Goal: Transaction & Acquisition: Book appointment/travel/reservation

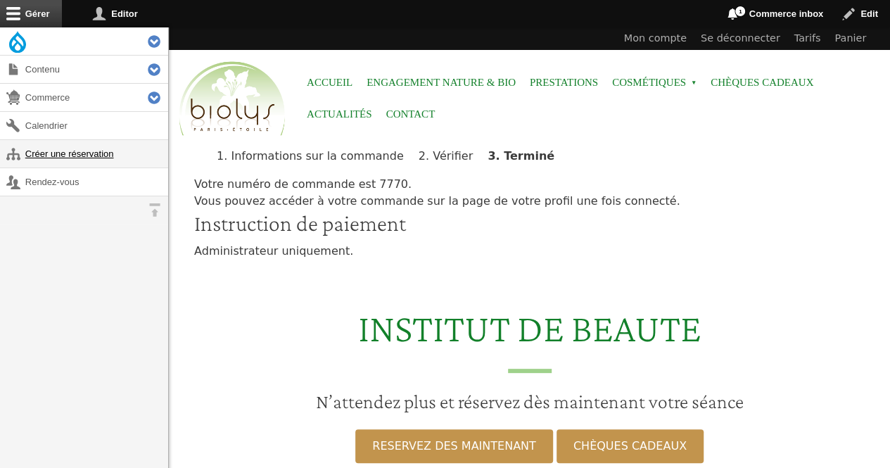
drag, startPoint x: 0, startPoint y: 0, endPoint x: 122, endPoint y: 153, distance: 195.8
click at [122, 153] on link "Créer une réservation" at bounding box center [84, 153] width 168 height 27
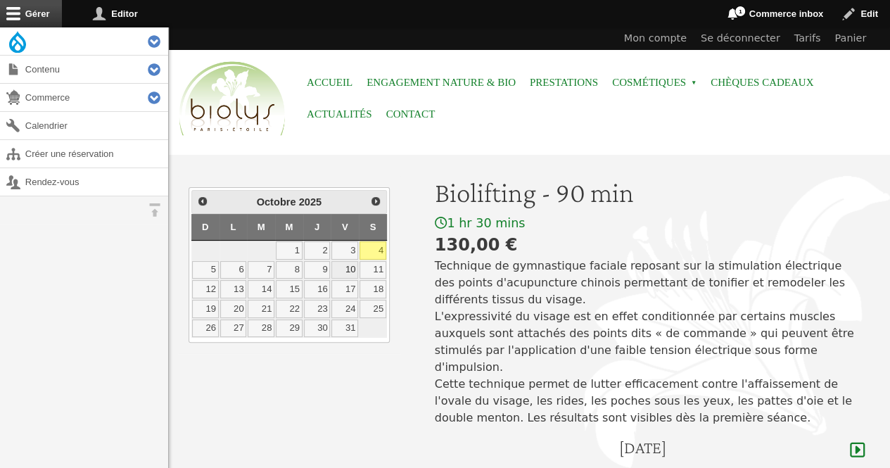
click at [348, 267] on link "10" at bounding box center [344, 270] width 27 height 18
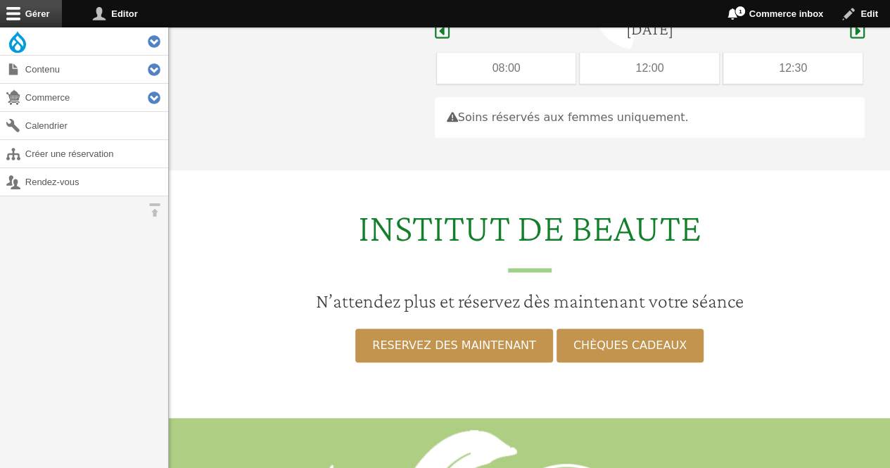
scroll to position [420, 0]
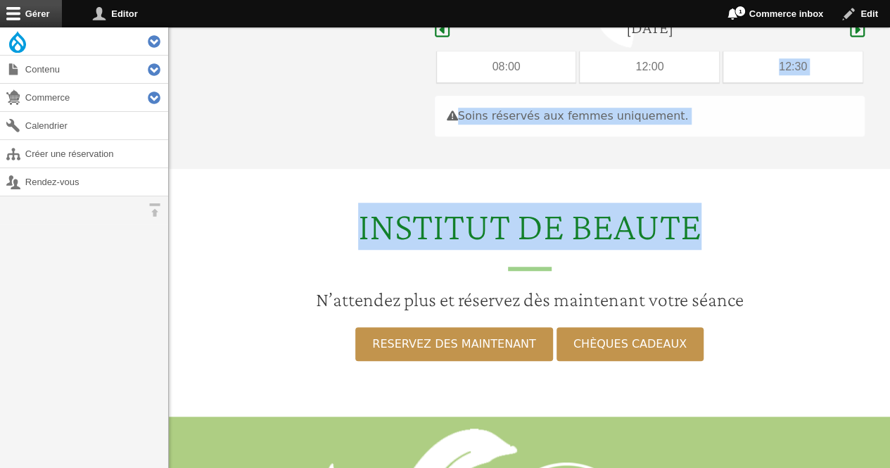
drag, startPoint x: 738, startPoint y: 43, endPoint x: 897, endPoint y: 236, distance: 250.1
click at [890, 236] on html "Menu Accueil Engagement Nature & Bio Prestations Cosmétiques Open submenu Chèqu…" at bounding box center [445, 202] width 890 height 1244
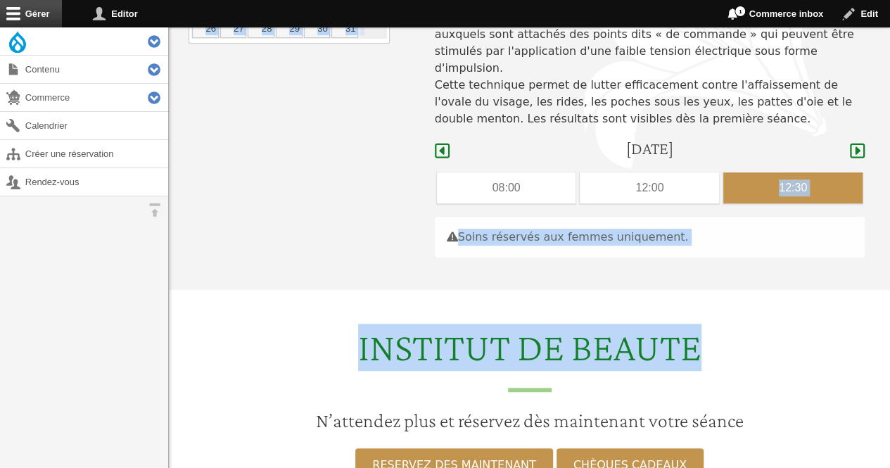
click at [790, 172] on div "12:30" at bounding box center [792, 187] width 139 height 31
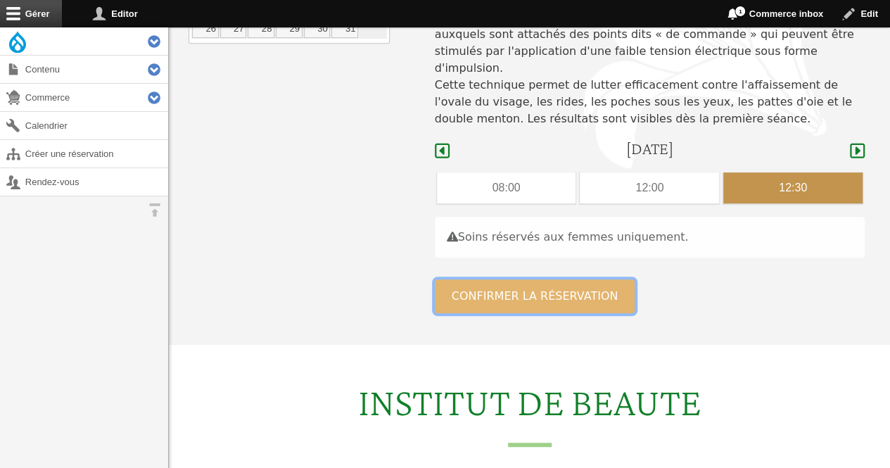
click at [578, 279] on button "Confirmer la réservation" at bounding box center [535, 296] width 201 height 34
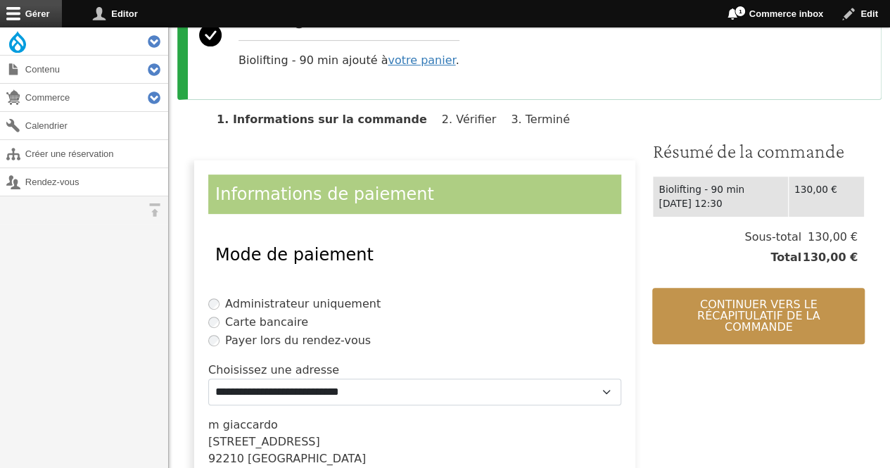
scroll to position [362, 0]
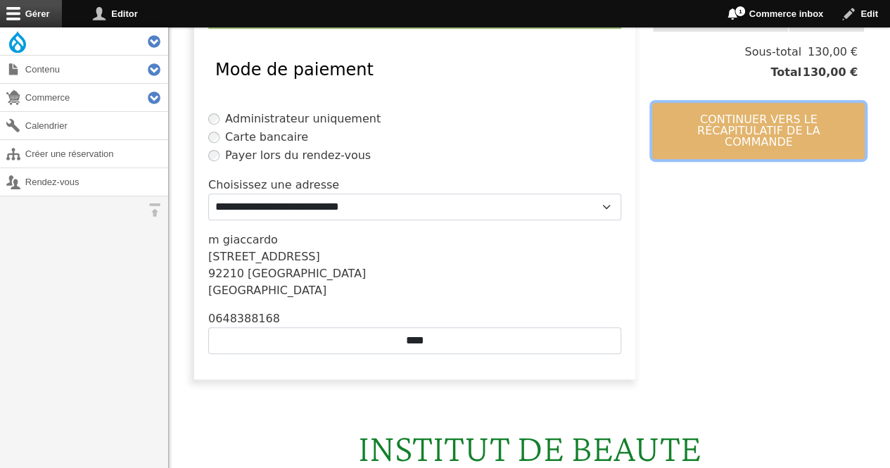
click at [667, 118] on button "Continuer vers le récapitulatif de la commande" at bounding box center [758, 131] width 213 height 56
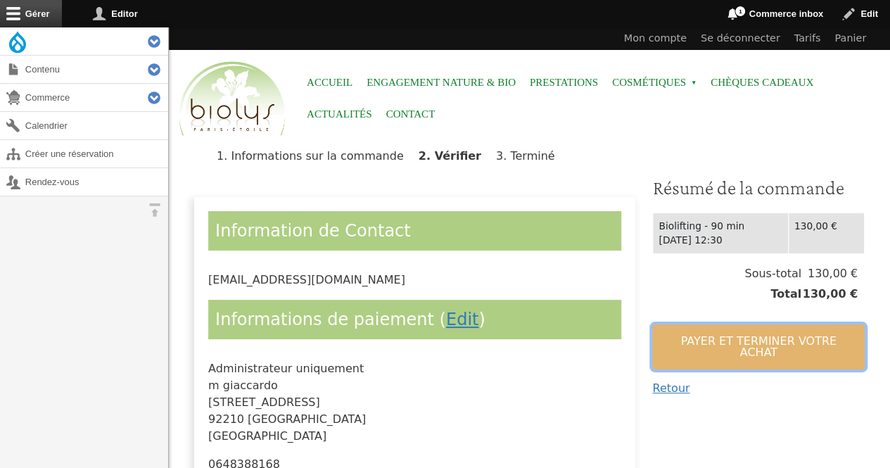
click at [676, 329] on button "Payer et terminer votre achat" at bounding box center [758, 346] width 213 height 45
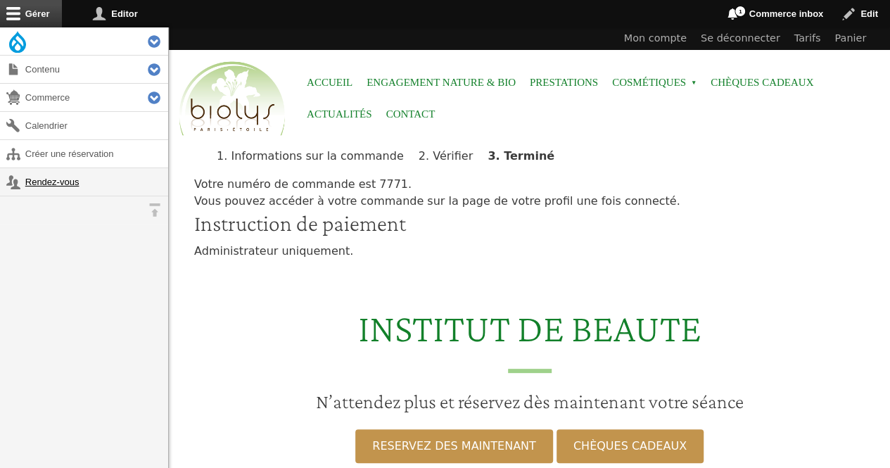
click at [68, 181] on link "Rendez-vous" at bounding box center [84, 181] width 168 height 27
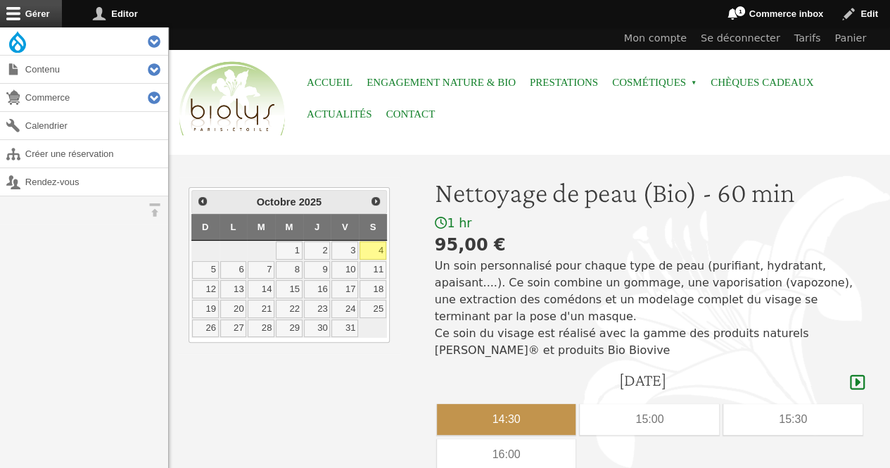
click at [538, 404] on div "14:30" at bounding box center [506, 419] width 139 height 31
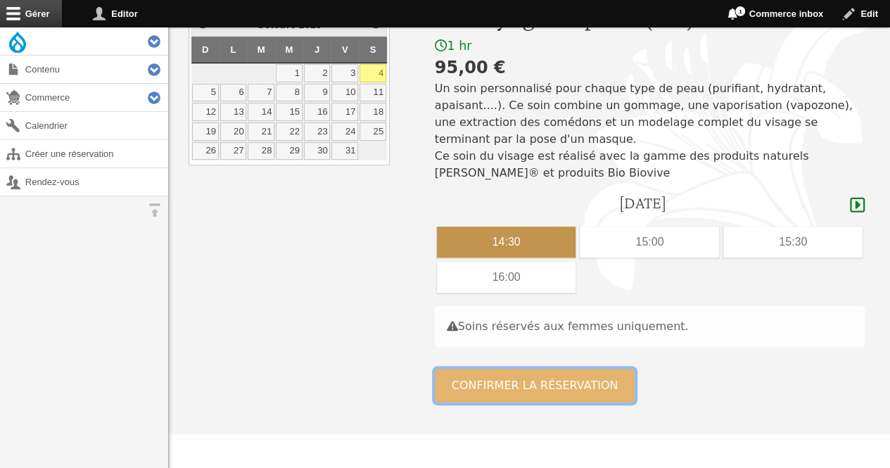
click at [601, 369] on button "Confirmer la réservation" at bounding box center [535, 386] width 201 height 34
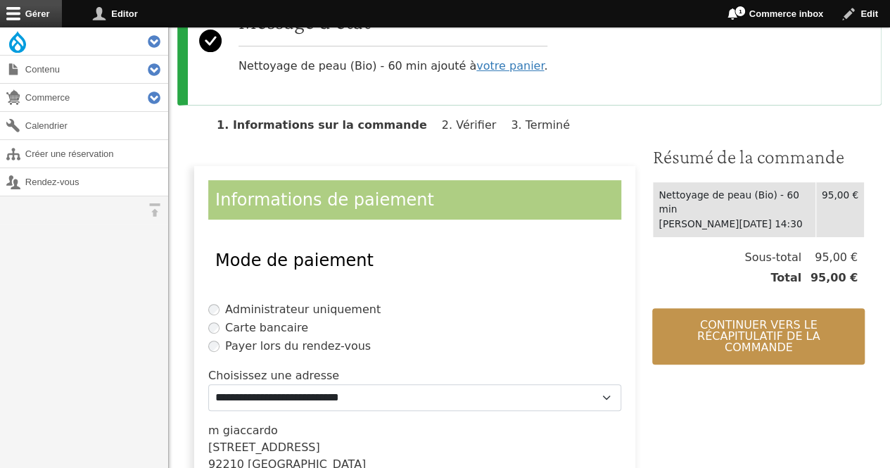
scroll to position [187, 0]
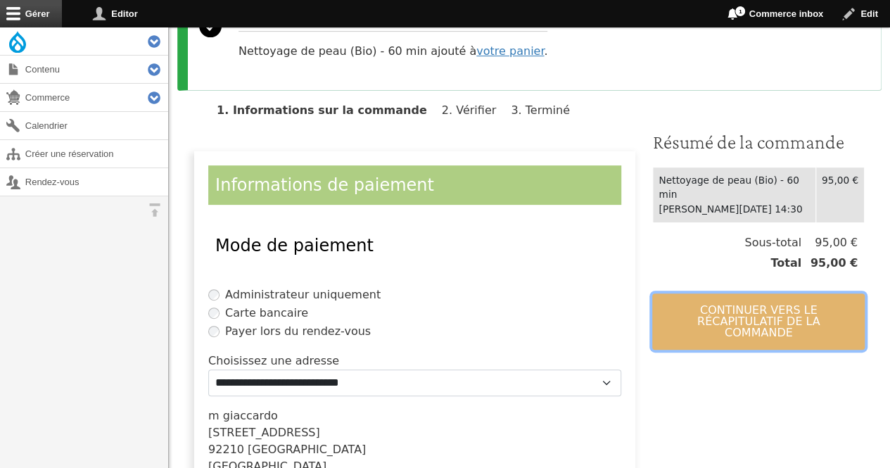
click at [752, 293] on button "Continuer vers le récapitulatif de la commande" at bounding box center [758, 321] width 213 height 56
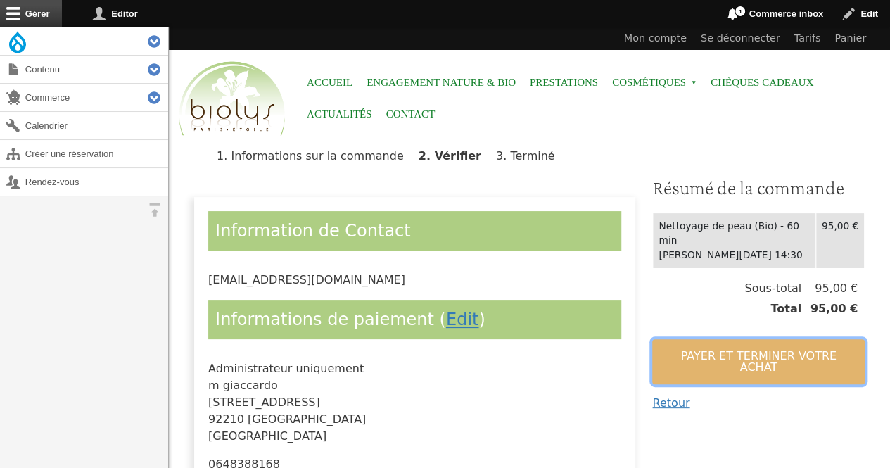
click at [729, 347] on button "Payer et terminer votre achat" at bounding box center [758, 361] width 213 height 45
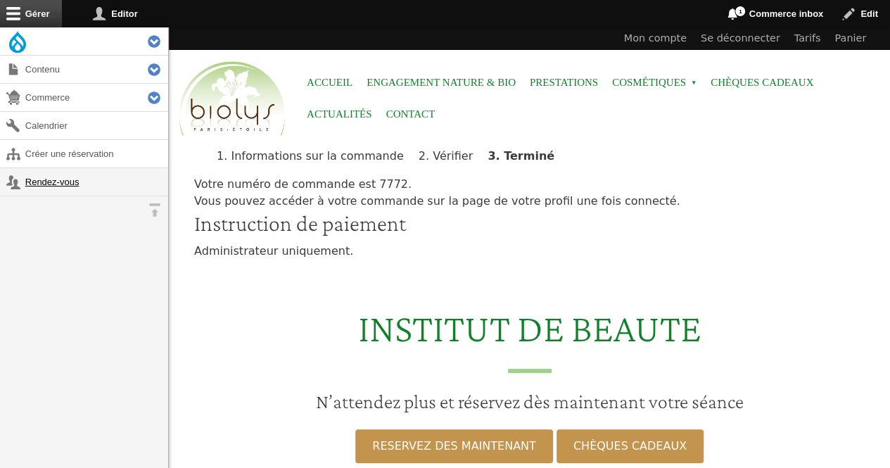
click at [67, 181] on link "Rendez-vous" at bounding box center [84, 181] width 168 height 27
